Goal: Task Accomplishment & Management: Manage account settings

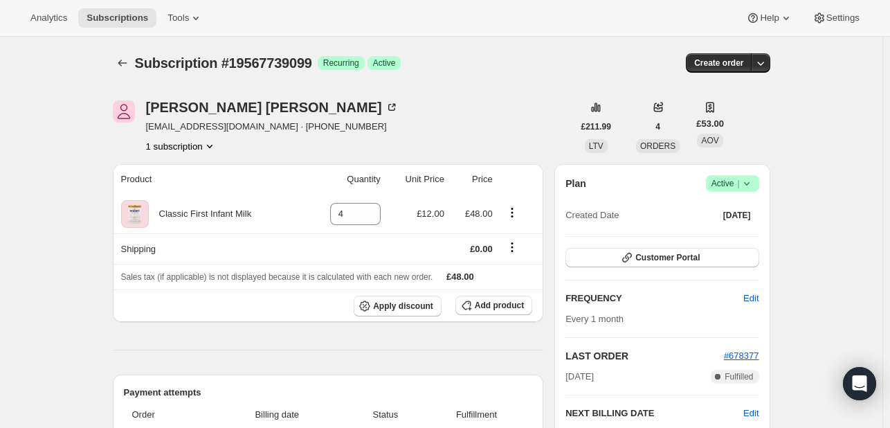
click at [758, 181] on span "Success Active |" at bounding box center [732, 183] width 53 height 17
click at [733, 236] on span "Cancel subscription" at bounding box center [736, 233] width 78 height 10
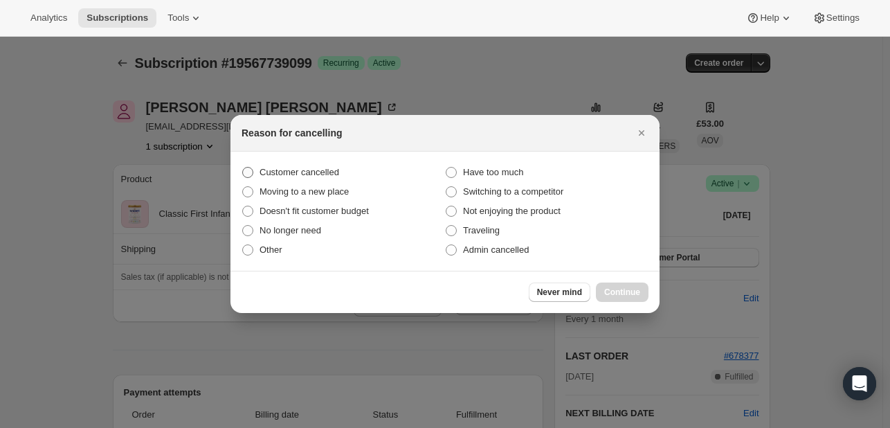
click at [246, 169] on span ":rbj:" at bounding box center [247, 172] width 11 height 11
click at [243, 167] on input "Customer cancelled" at bounding box center [242, 167] width 1 height 1
radio input "true"
click at [628, 283] on button "Continue" at bounding box center [622, 291] width 53 height 19
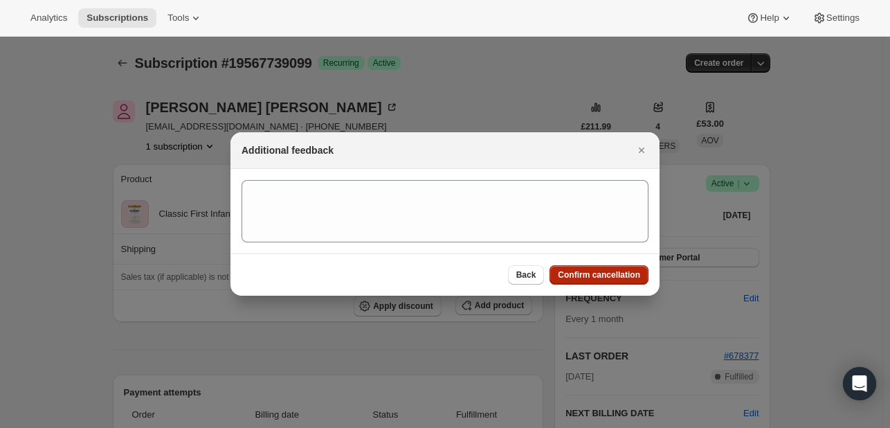
click at [608, 274] on span "Confirm cancellation" at bounding box center [599, 274] width 82 height 11
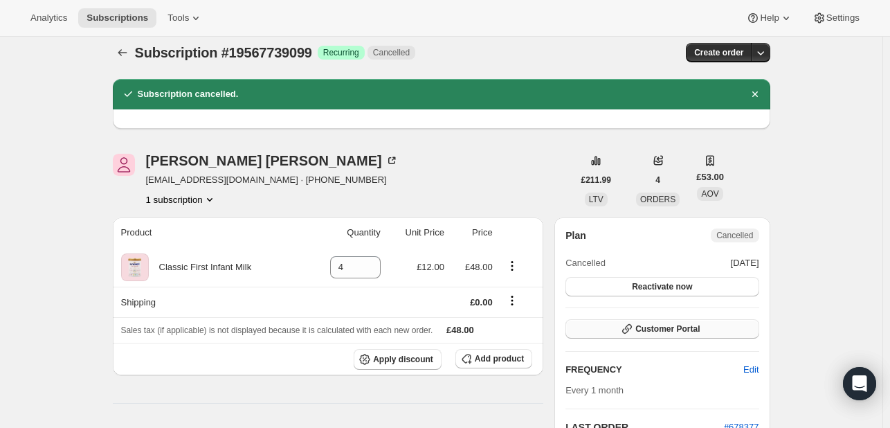
scroll to position [11, 0]
